Goal: Task Accomplishment & Management: Manage account settings

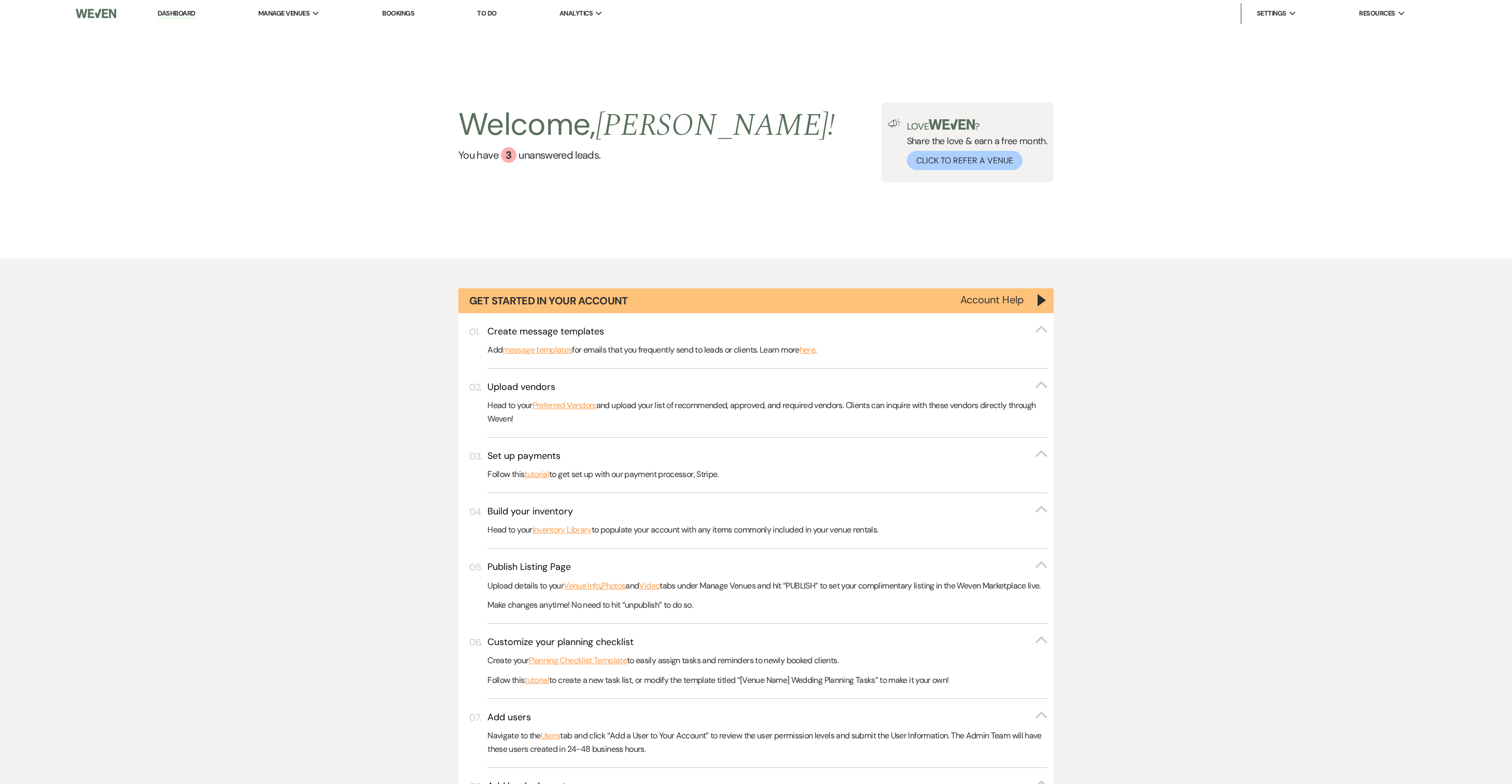
click at [195, 16] on link "Dashboard" at bounding box center [177, 13] width 38 height 10
click at [174, 11] on link "Dashboard" at bounding box center [177, 13] width 38 height 10
click at [106, 11] on img at bounding box center [96, 13] width 41 height 22
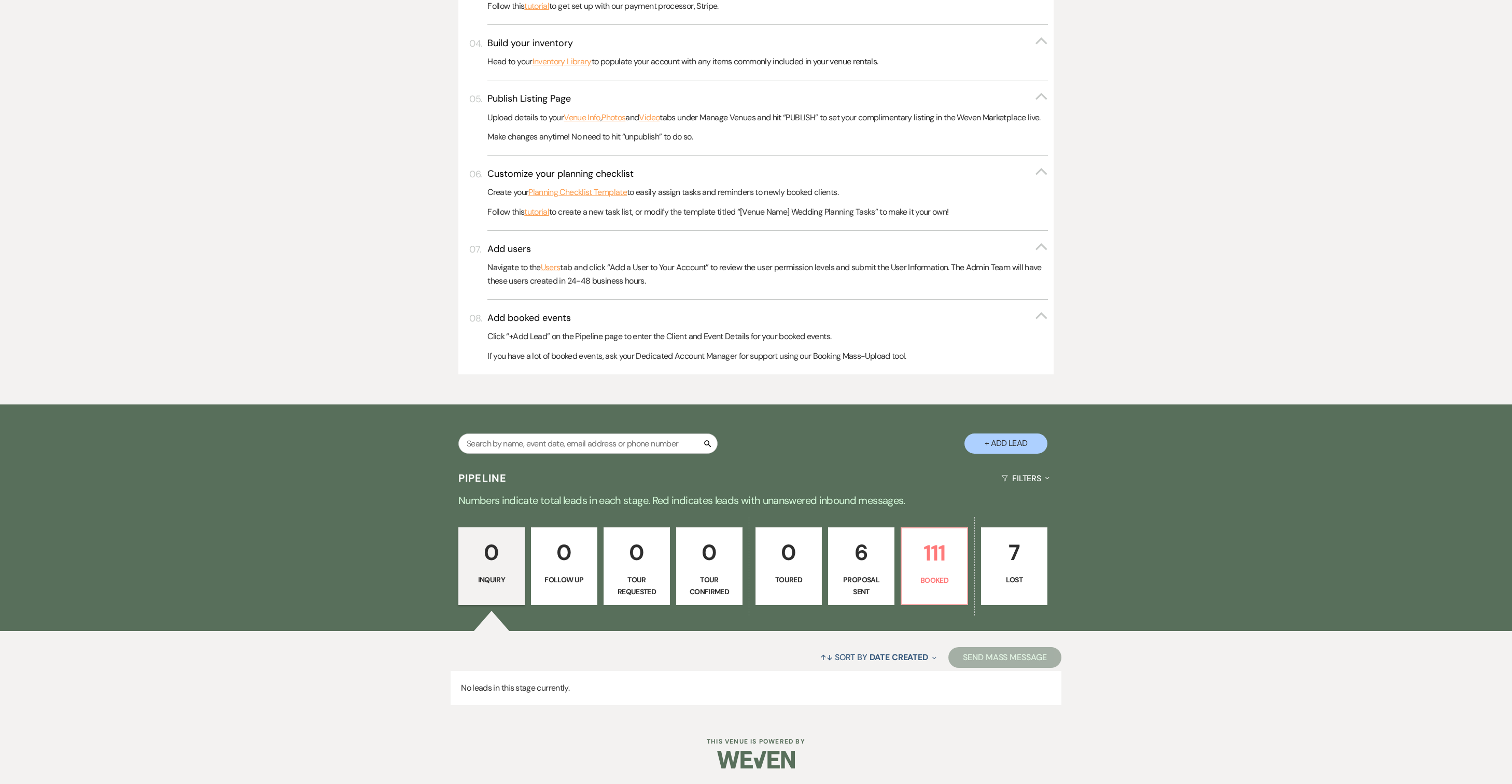
click at [853, 574] on p "Proposal Sent" at bounding box center [861, 586] width 53 height 23
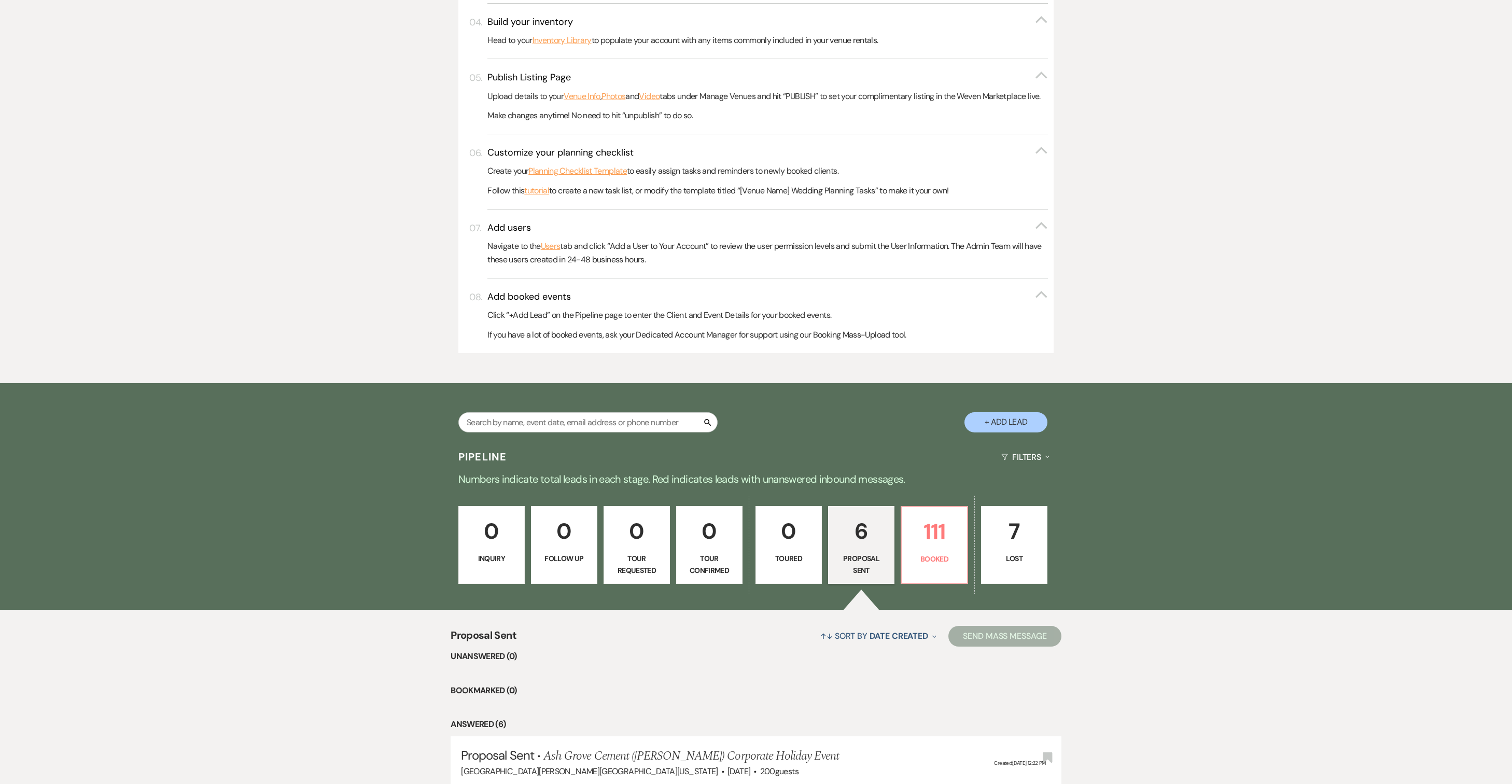
select select "6"
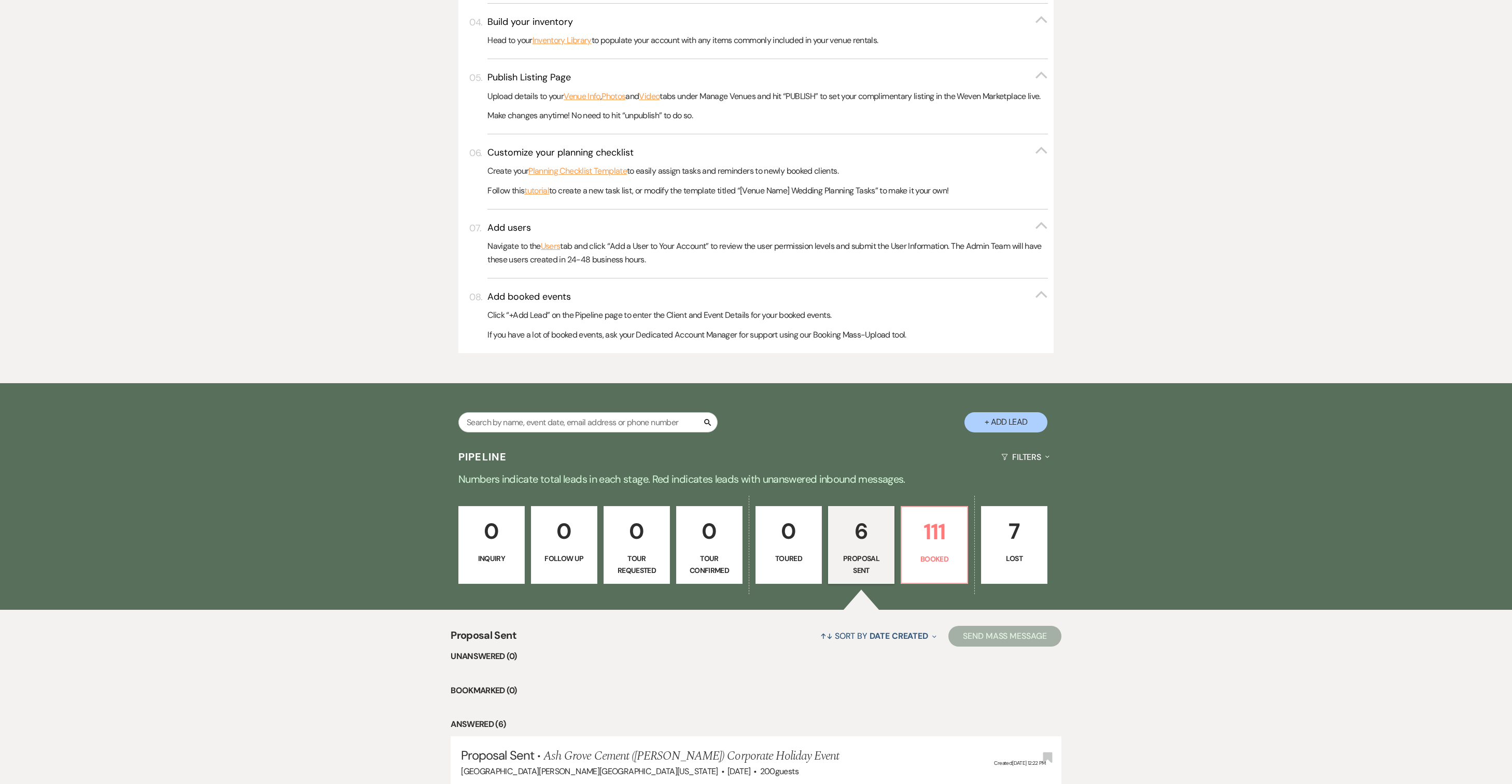
select select "6"
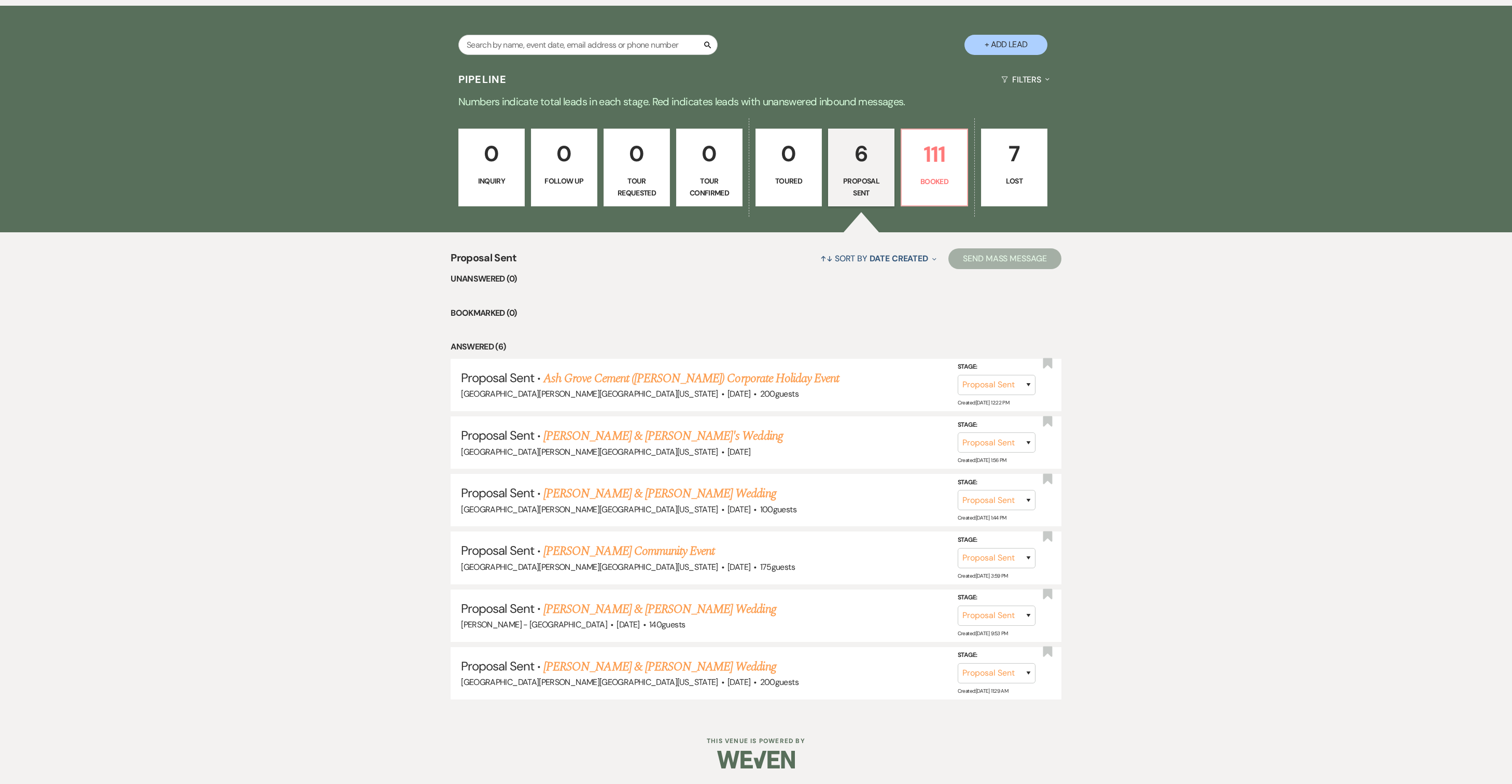
scroll to position [914, 0]
click at [645, 35] on input "text" at bounding box center [588, 45] width 259 height 20
type input "broughton"
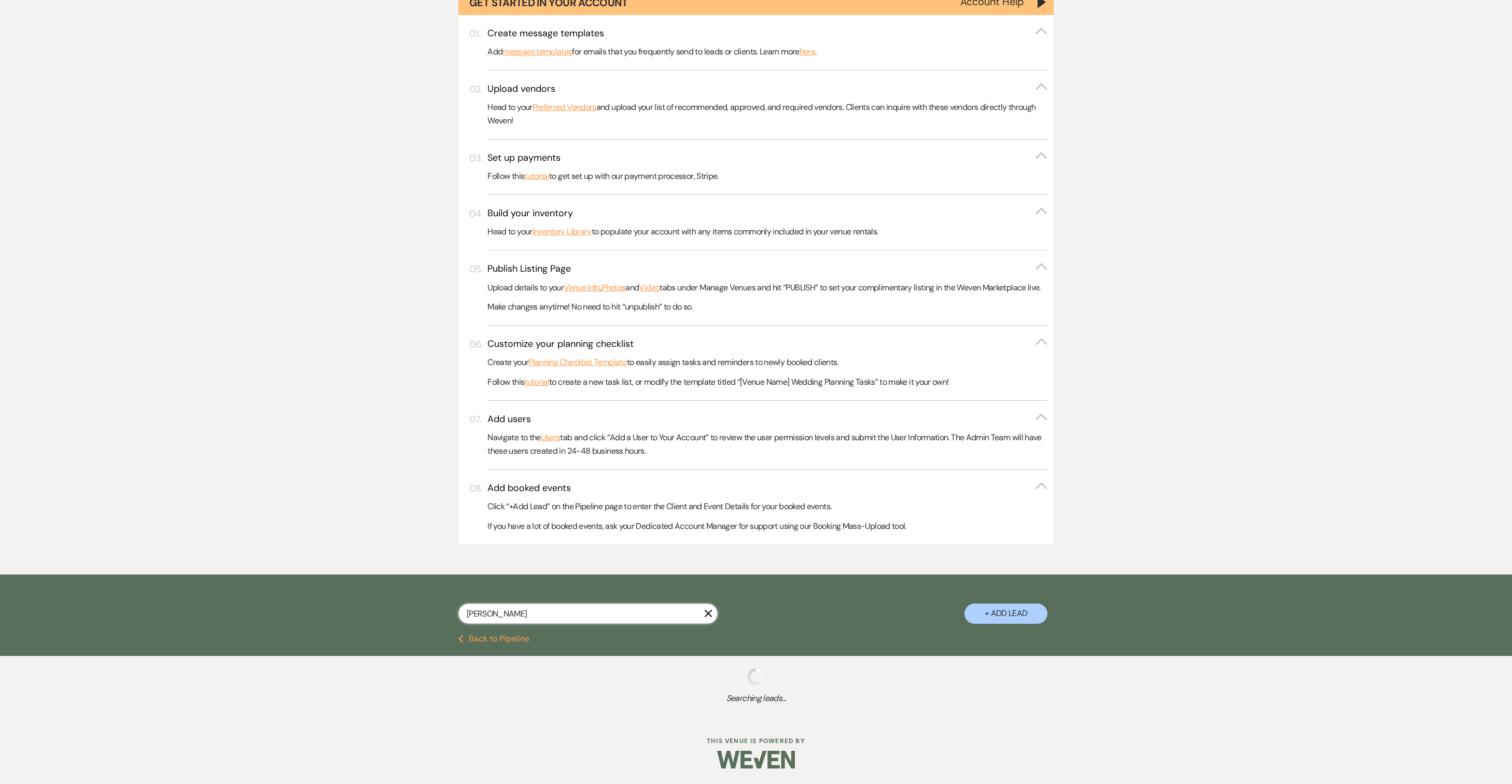
scroll to position [337, 0]
select select "6"
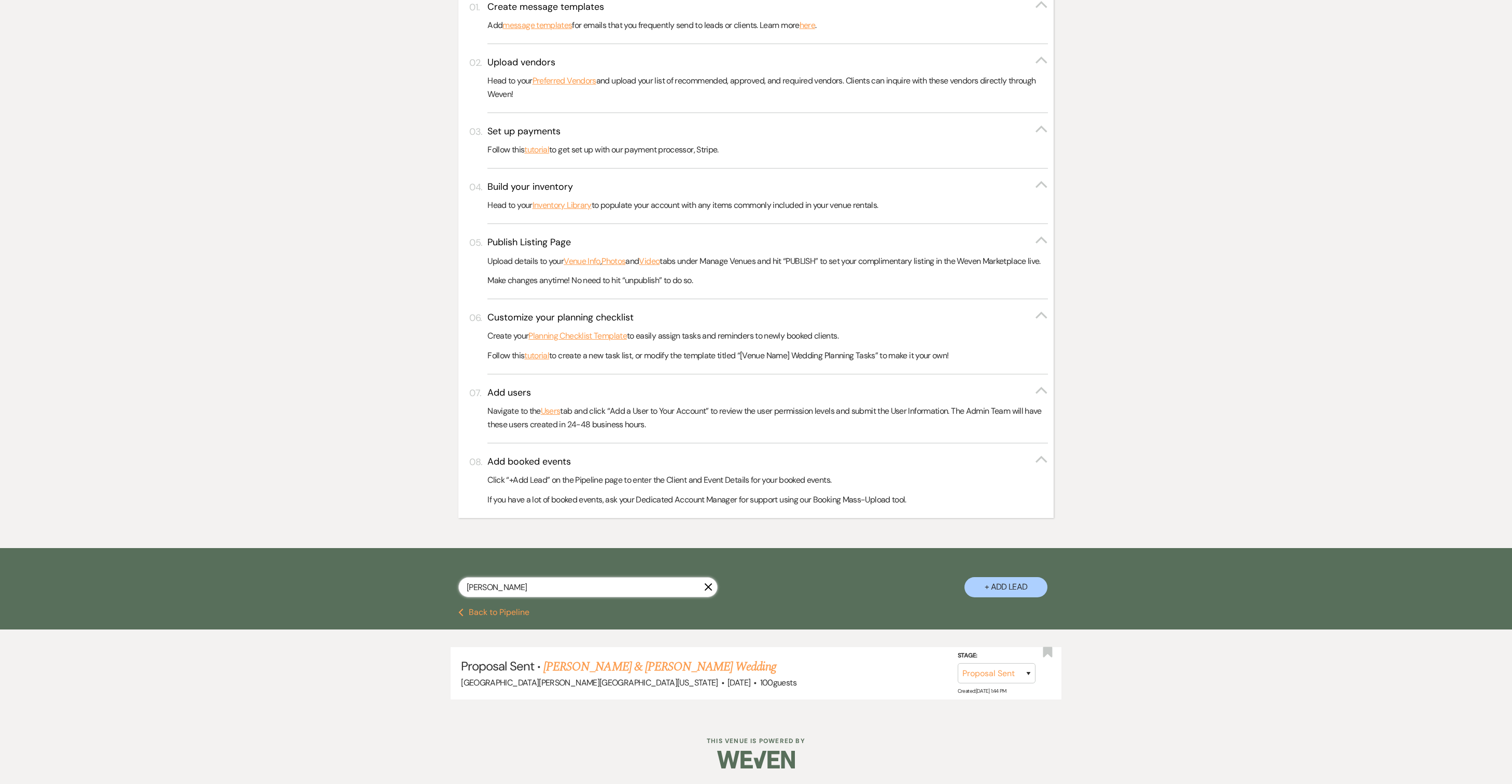
type input "Broughton"
drag, startPoint x: 645, startPoint y: 28, endPoint x: 704, endPoint y: 601, distance: 576.0
click at [704, 591] on icon "X" at bounding box center [708, 587] width 8 height 8
select select "6"
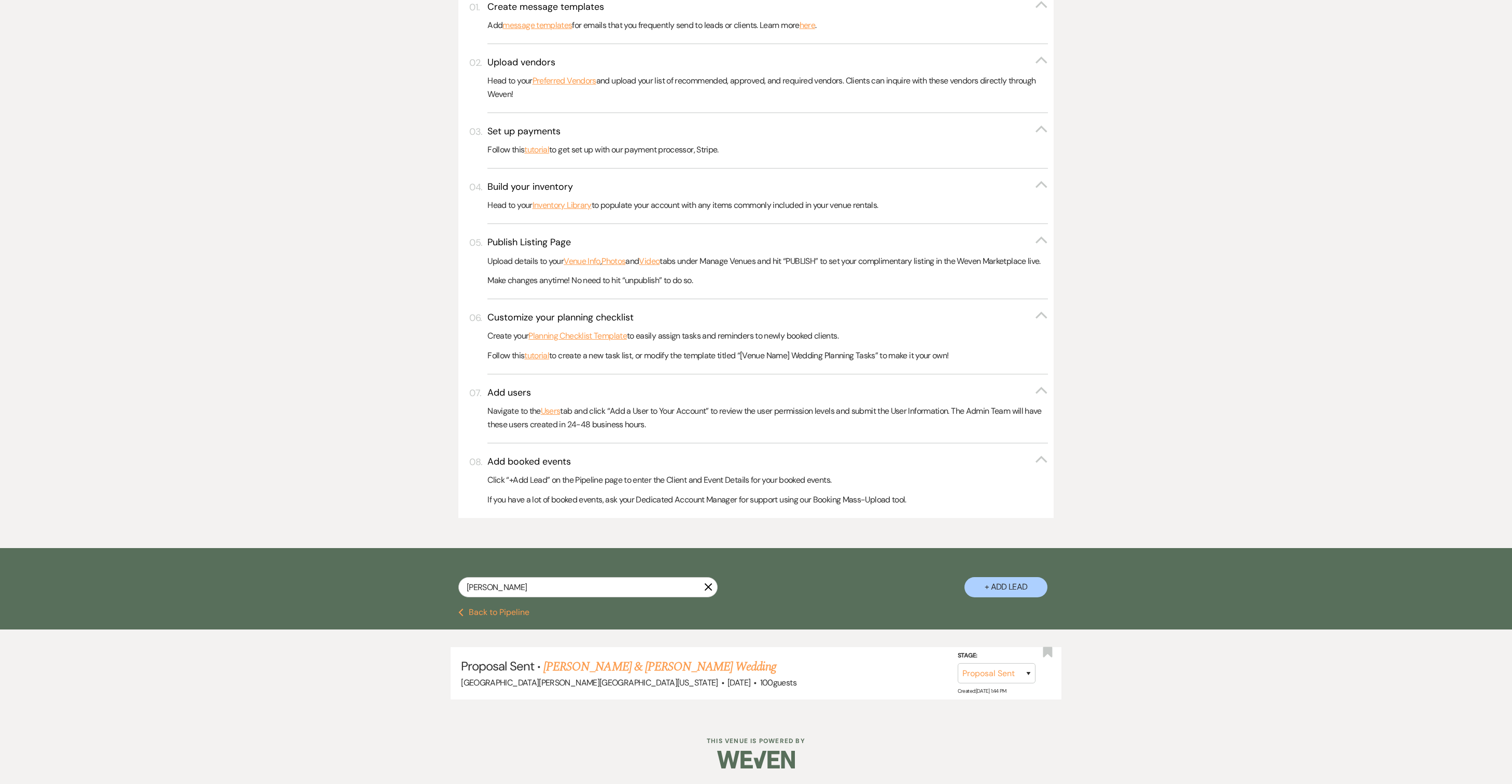
select select "6"
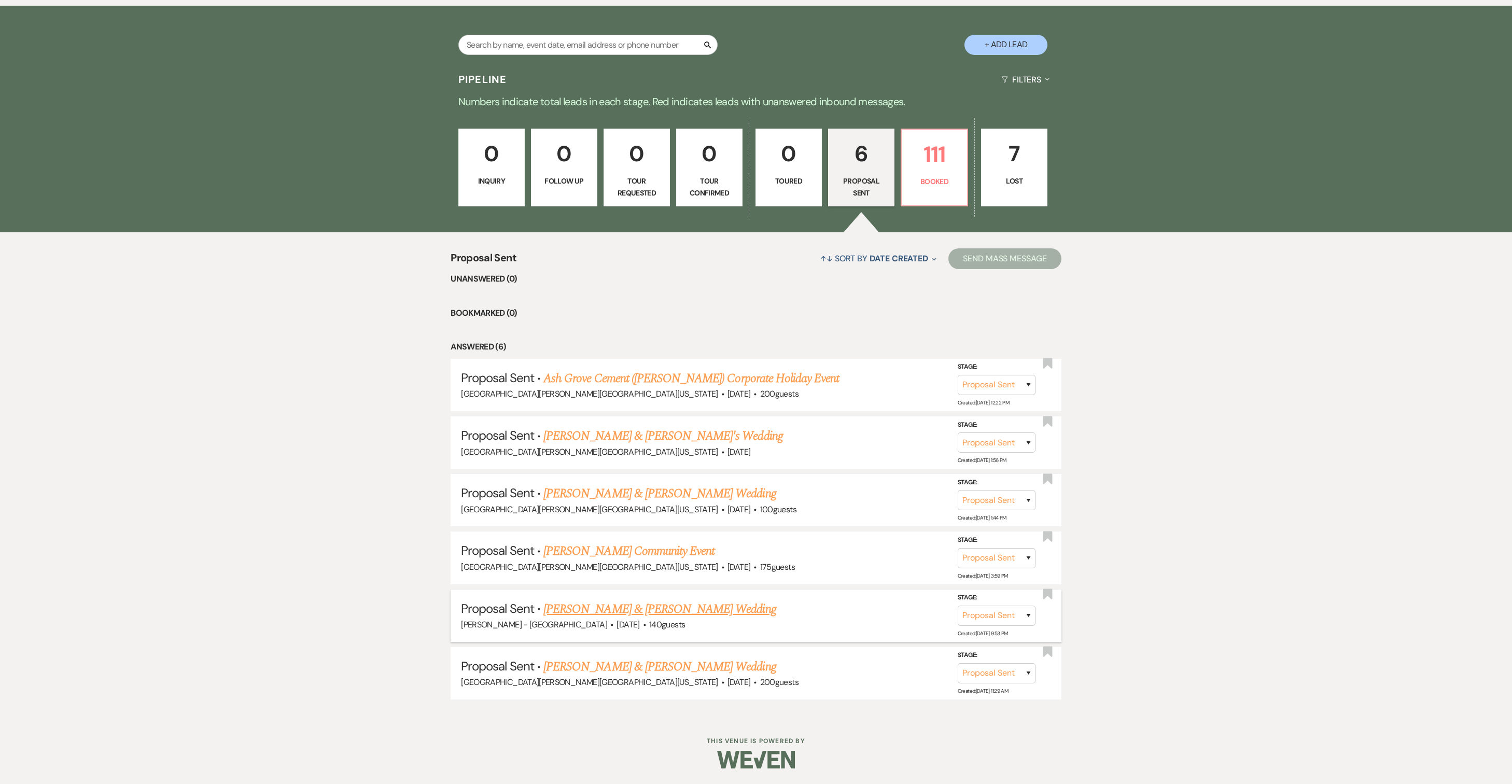
type input "Broughton"
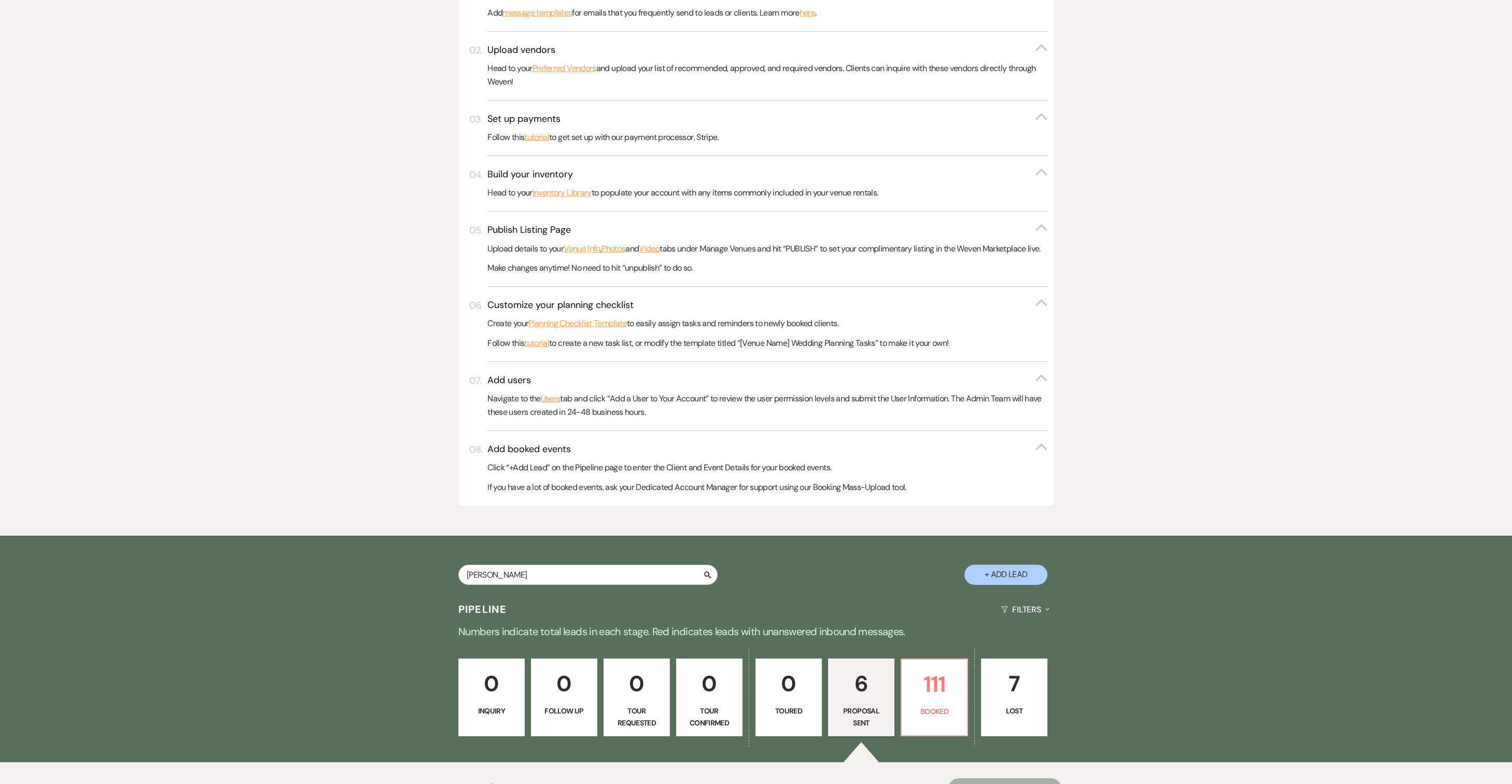
select select "6"
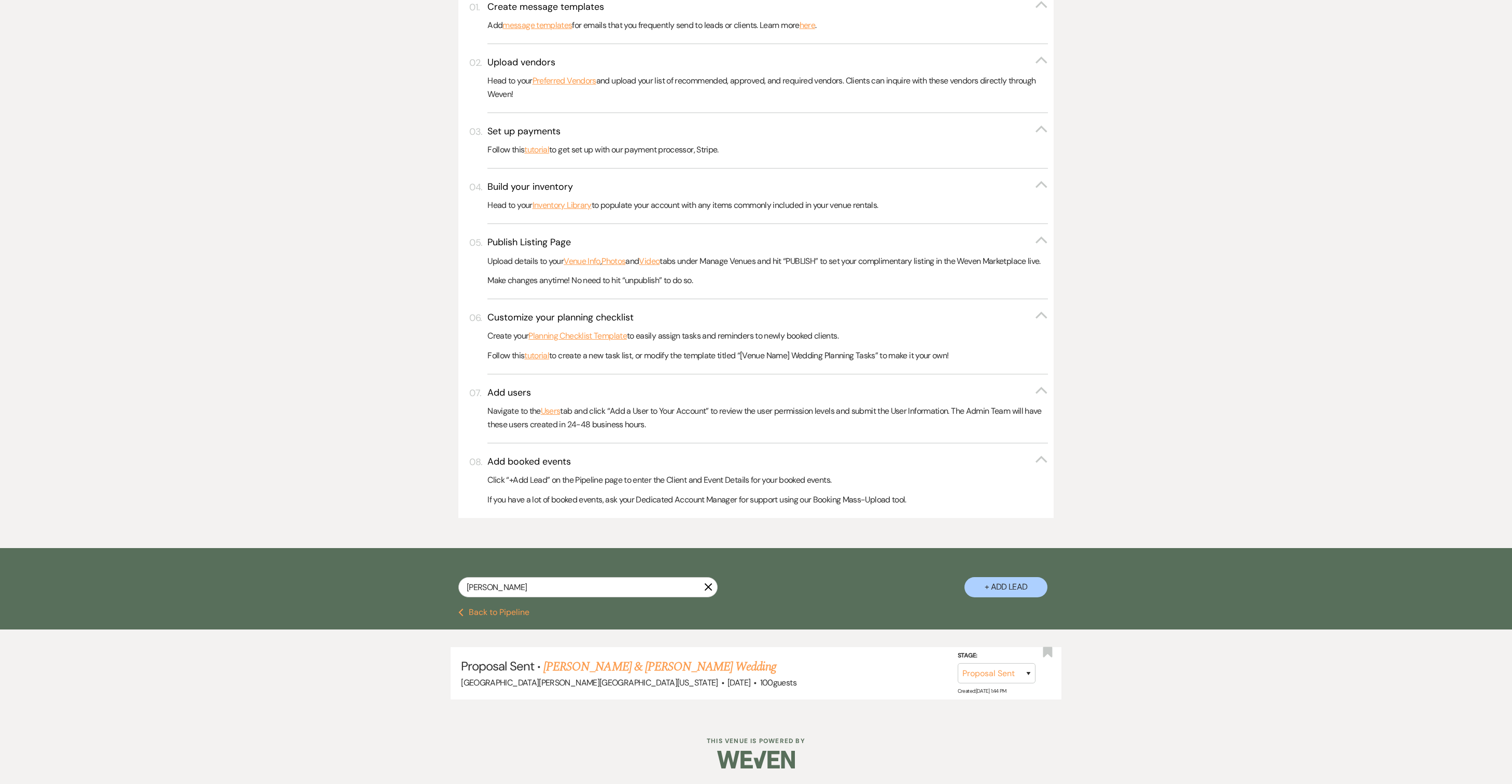
click at [705, 591] on use "button" at bounding box center [708, 587] width 8 height 8
select select "6"
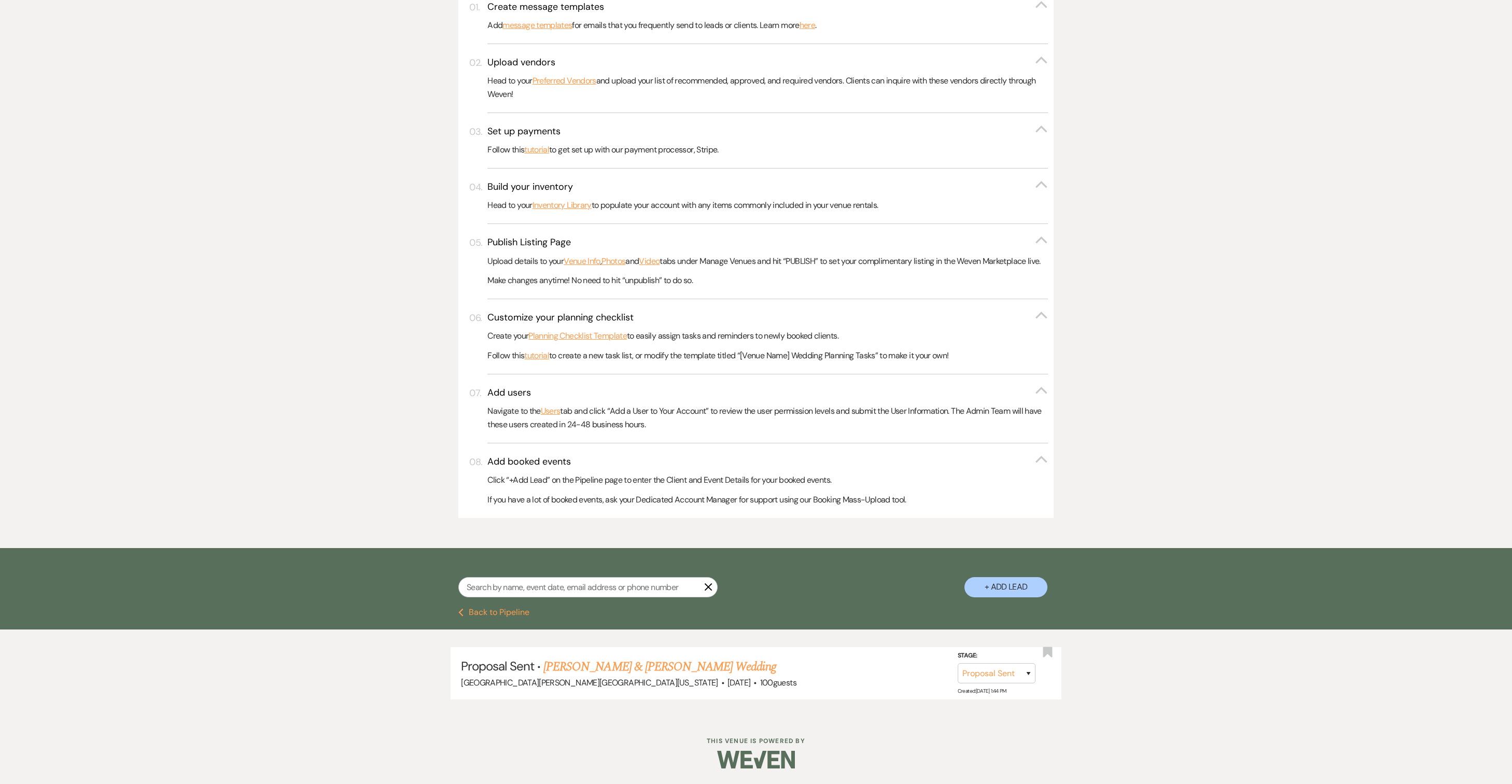
select select "6"
